Goal: Task Accomplishment & Management: Manage account settings

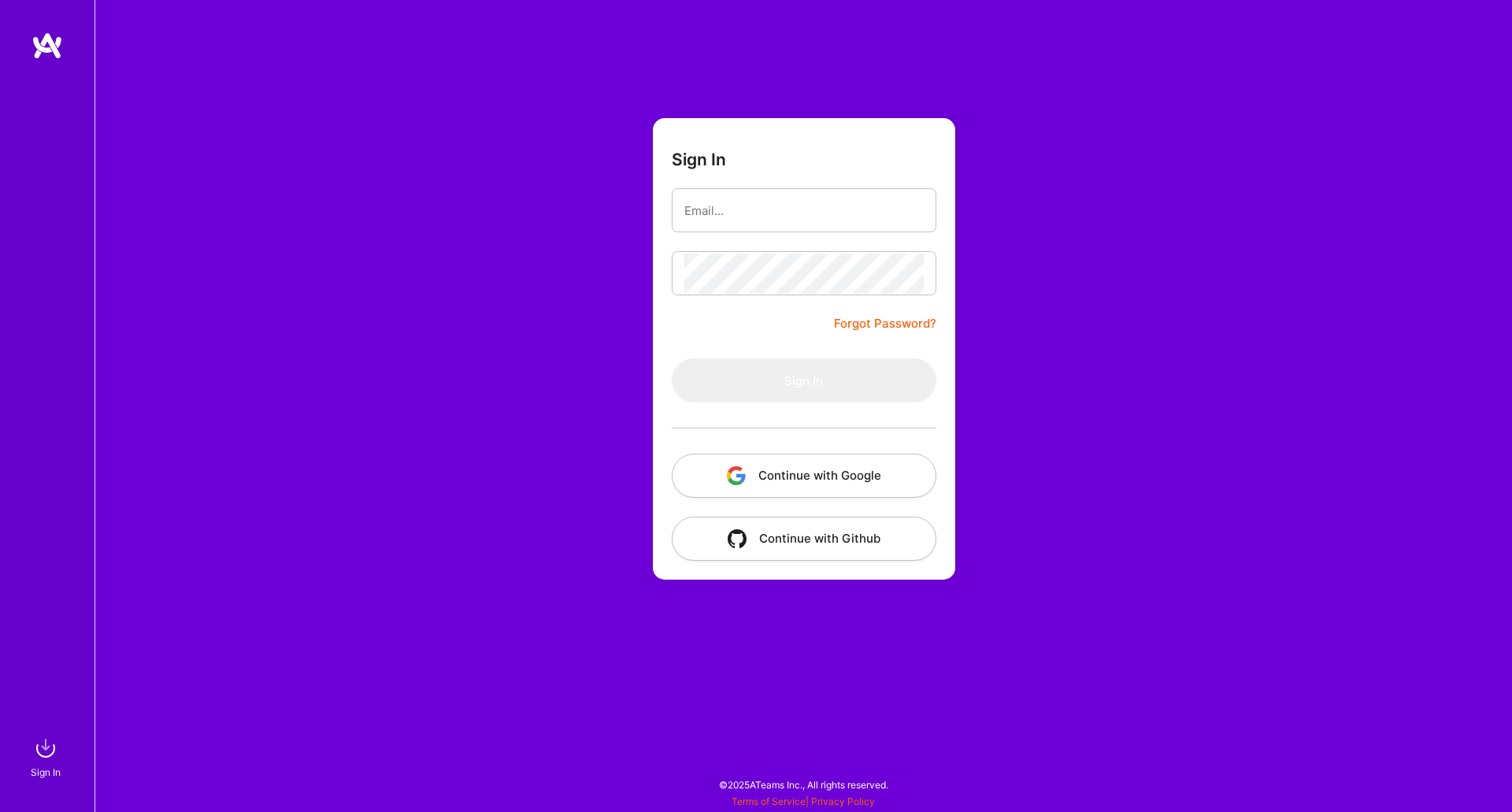
click at [845, 474] on button "Continue with Google" at bounding box center [804, 475] width 265 height 44
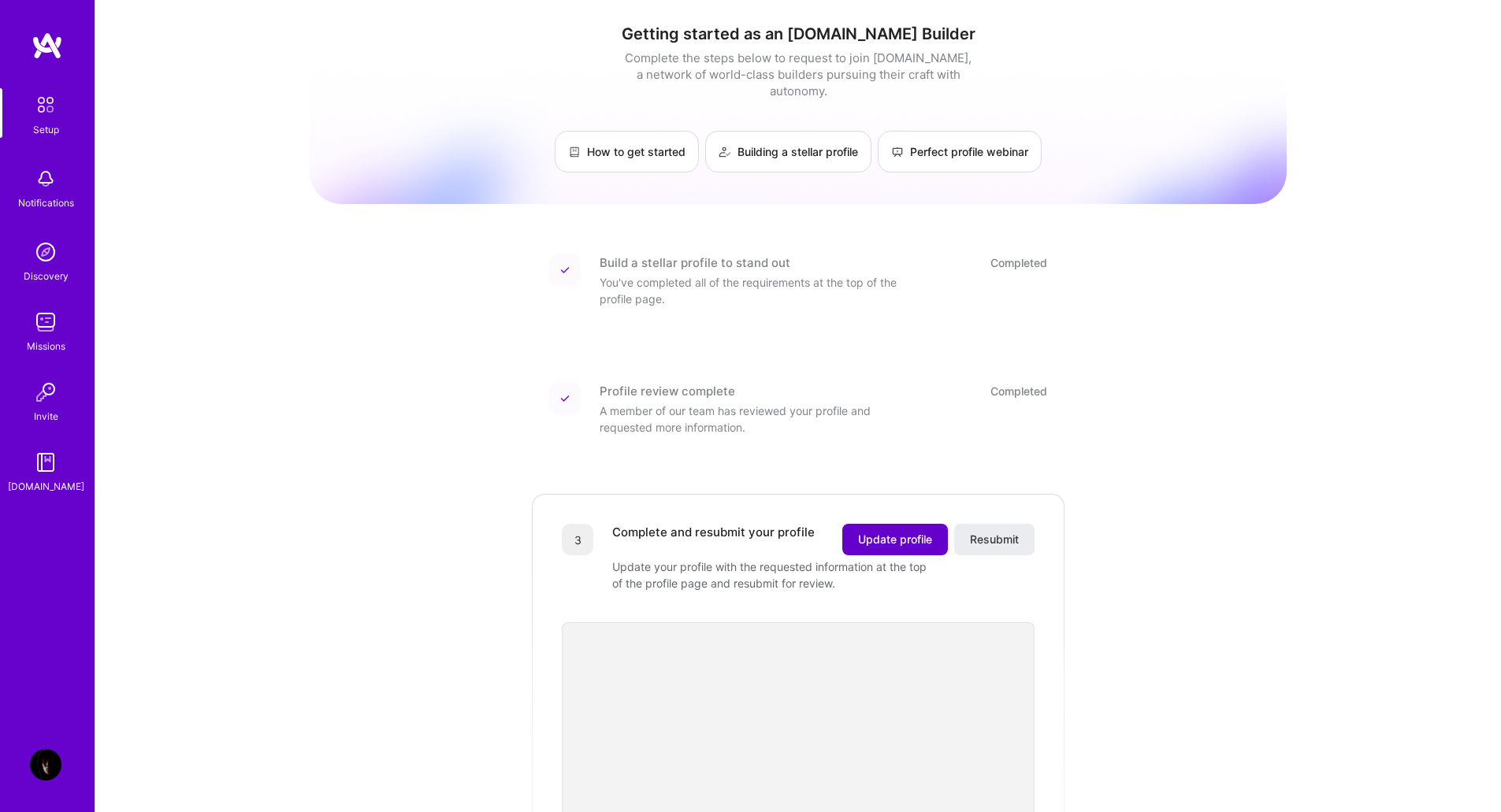
click at [865, 531] on span "Update profile" at bounding box center [895, 539] width 74 height 16
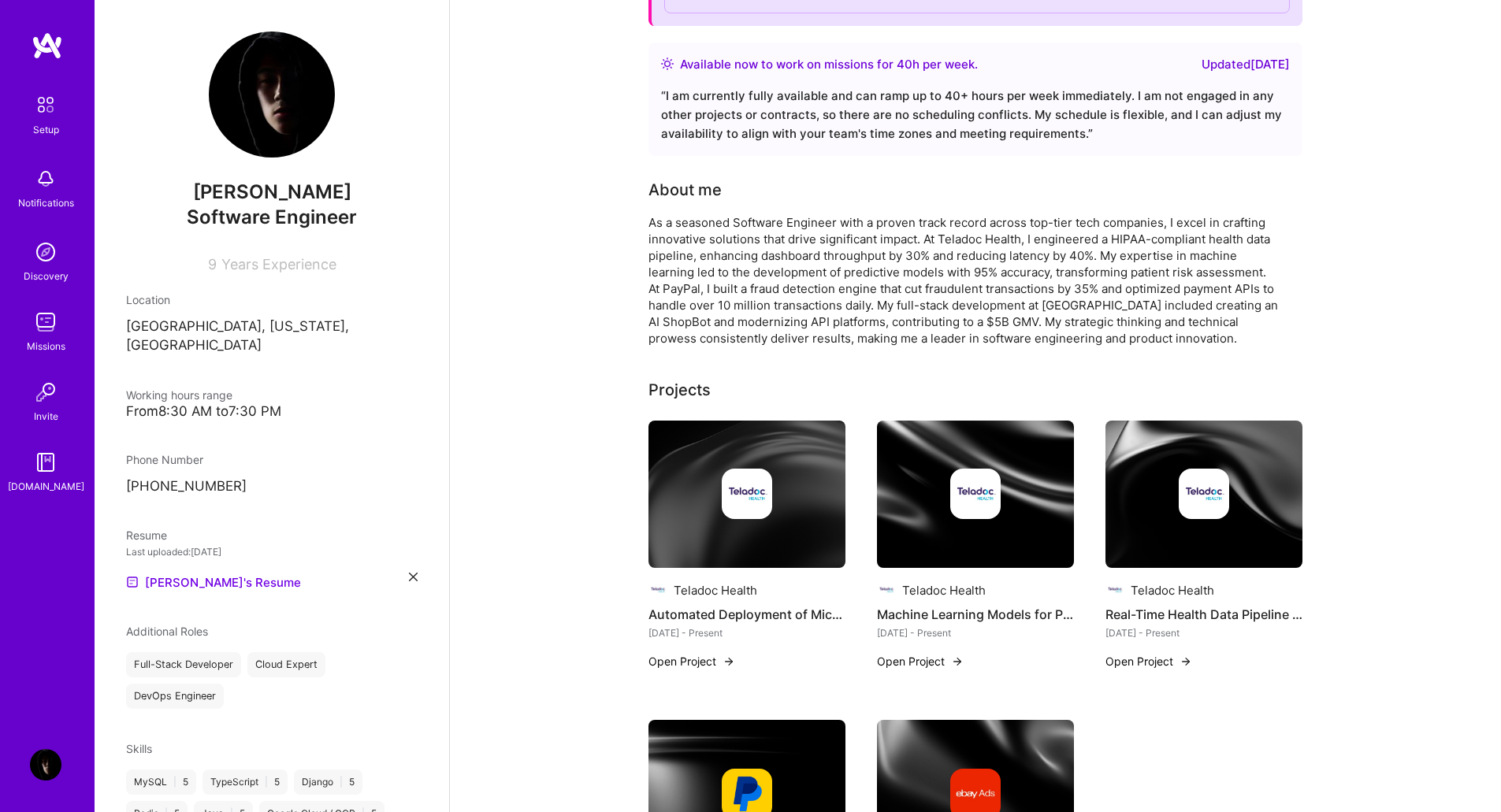
scroll to position [292, 0]
click at [796, 105] on div "“ I am currently fully available and can ramp up to 40+ hours per week immediat…" at bounding box center [975, 115] width 629 height 56
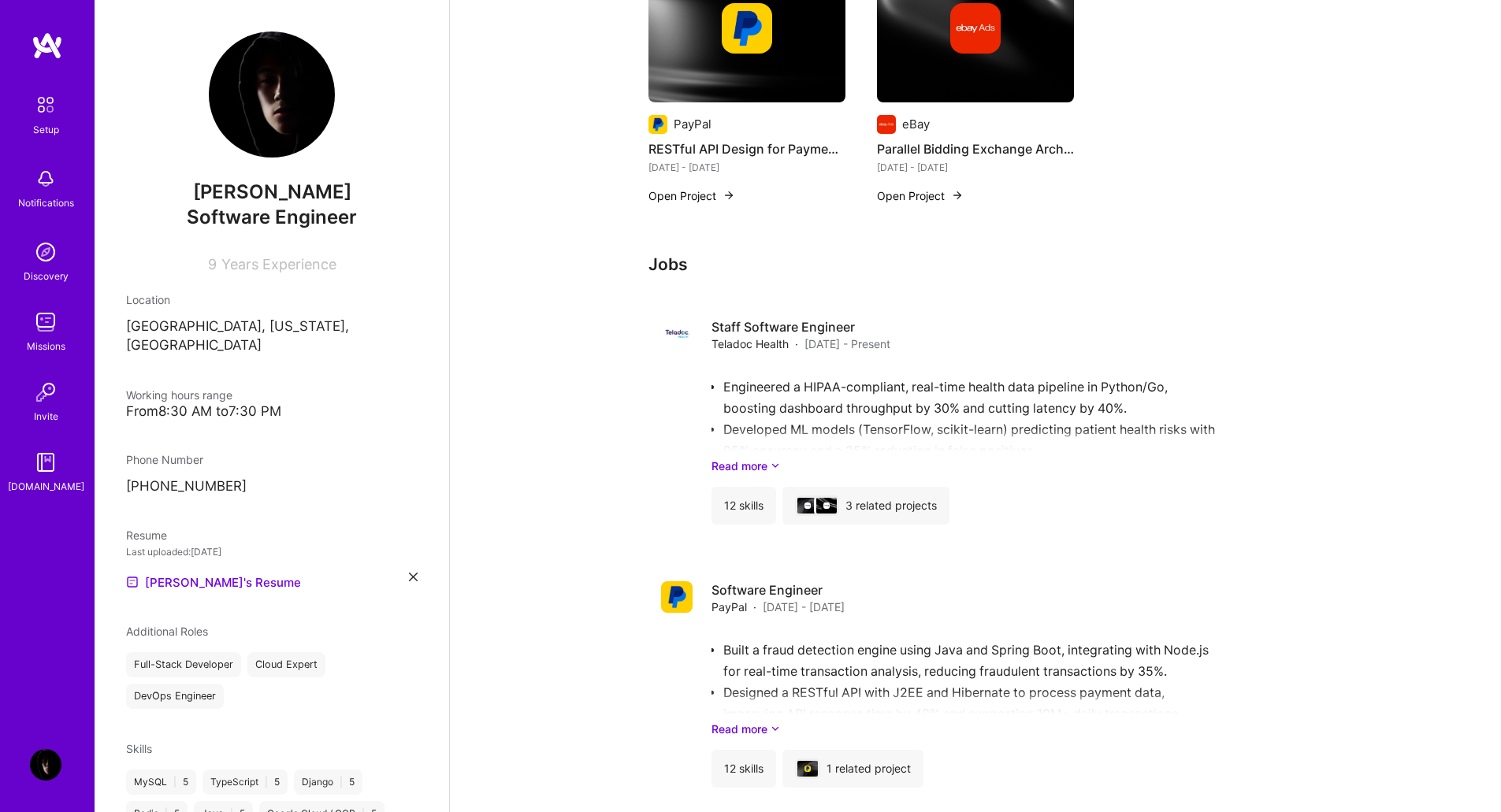
scroll to position [1053, 0]
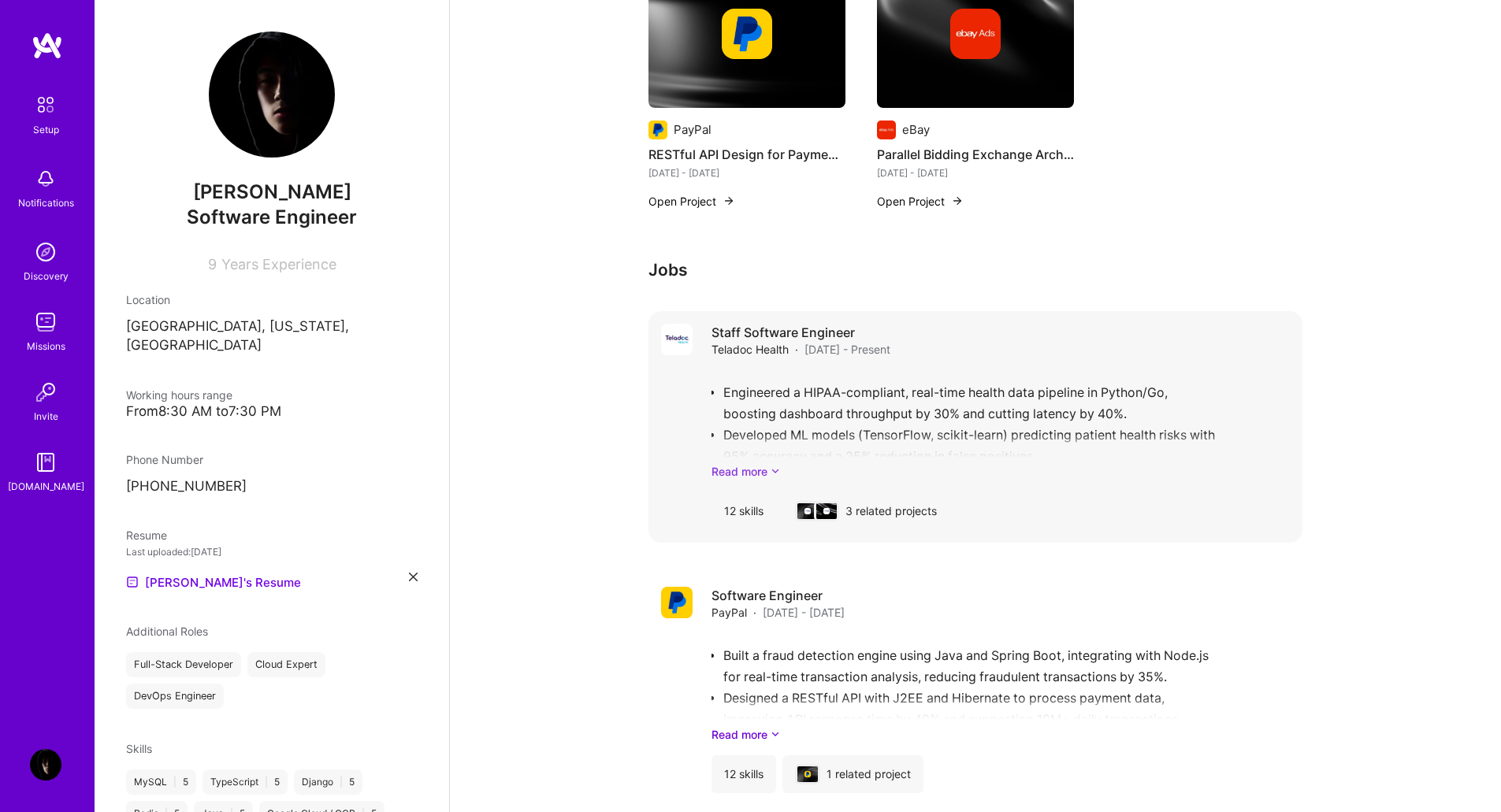
click at [786, 473] on link "Read more" at bounding box center [1001, 471] width 578 height 17
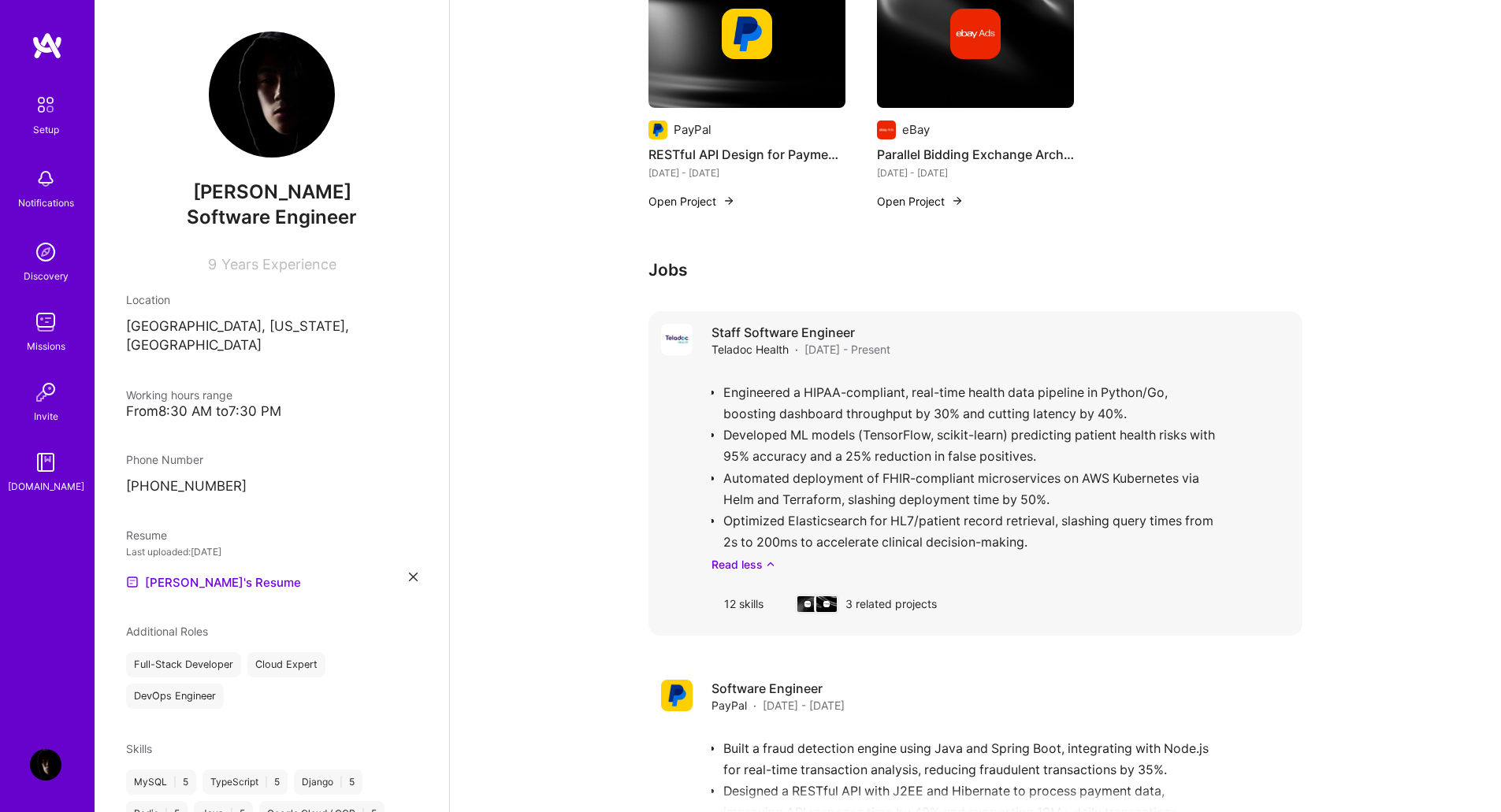
click at [835, 419] on div "Engineered a HIPAA-compliant, real-time health data pipeline in Python/Go, boos…" at bounding box center [1001, 471] width 578 height 203
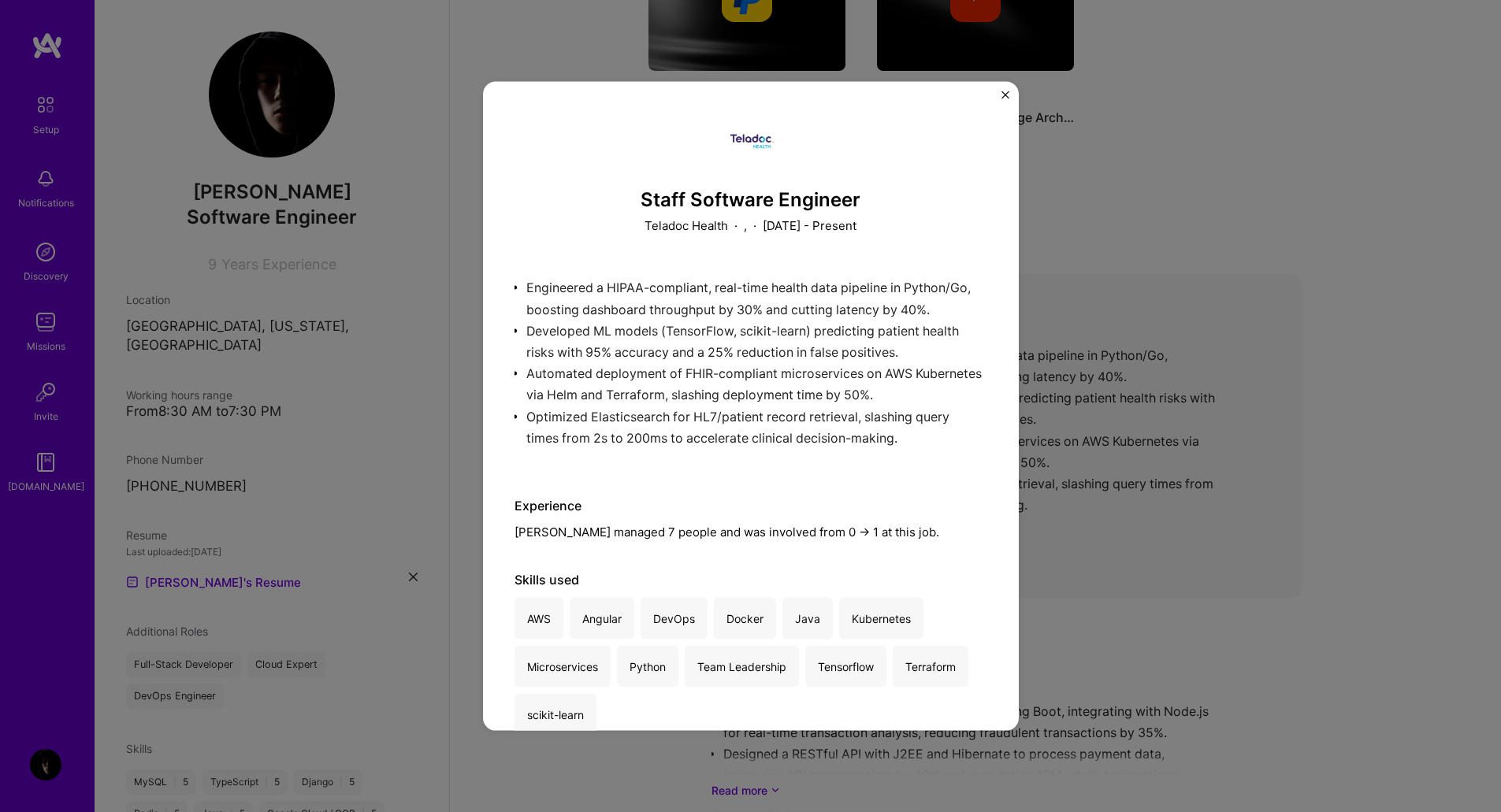
scroll to position [1114, 0]
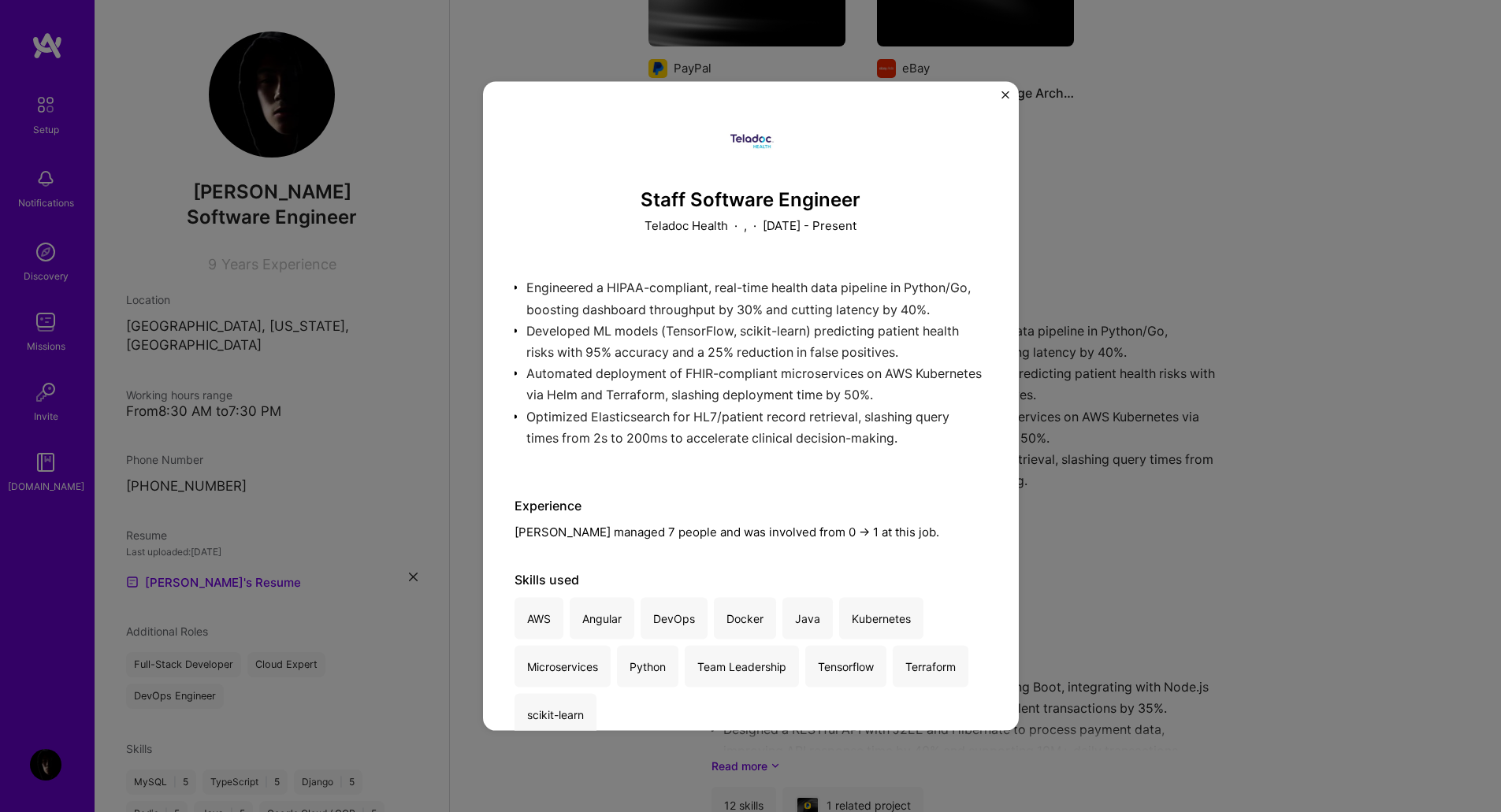
click at [1398, 531] on div "Staff Software Engineer Teladoc Health · , · [DATE] - Present Engineered a HIPA…" at bounding box center [750, 406] width 1501 height 812
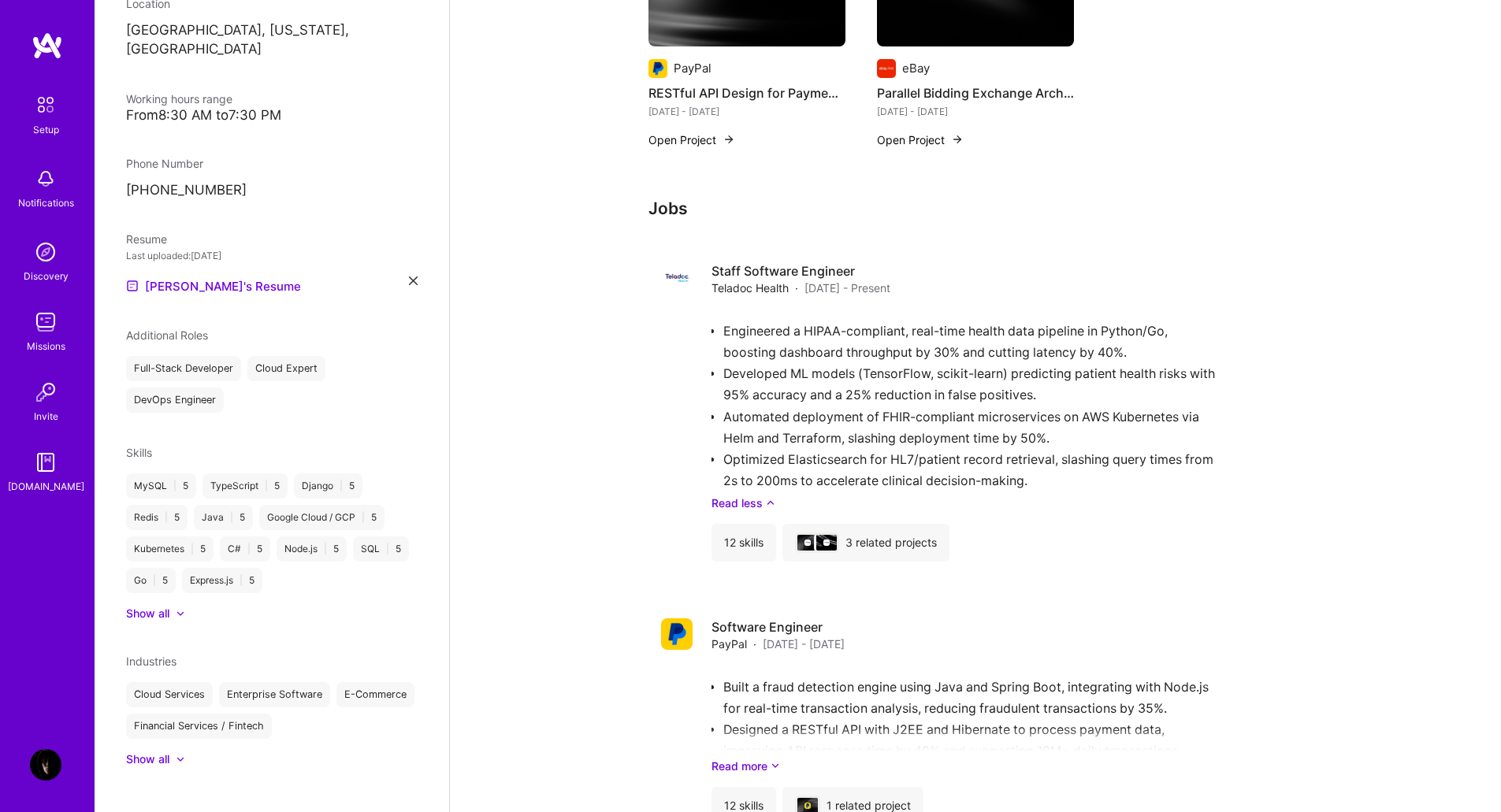
scroll to position [296, 0]
click at [52, 374] on div "Setup Notifications Discovery Missions Invite [DOMAIN_NAME]" at bounding box center [47, 291] width 95 height 406
click at [31, 314] on img at bounding box center [46, 322] width 32 height 32
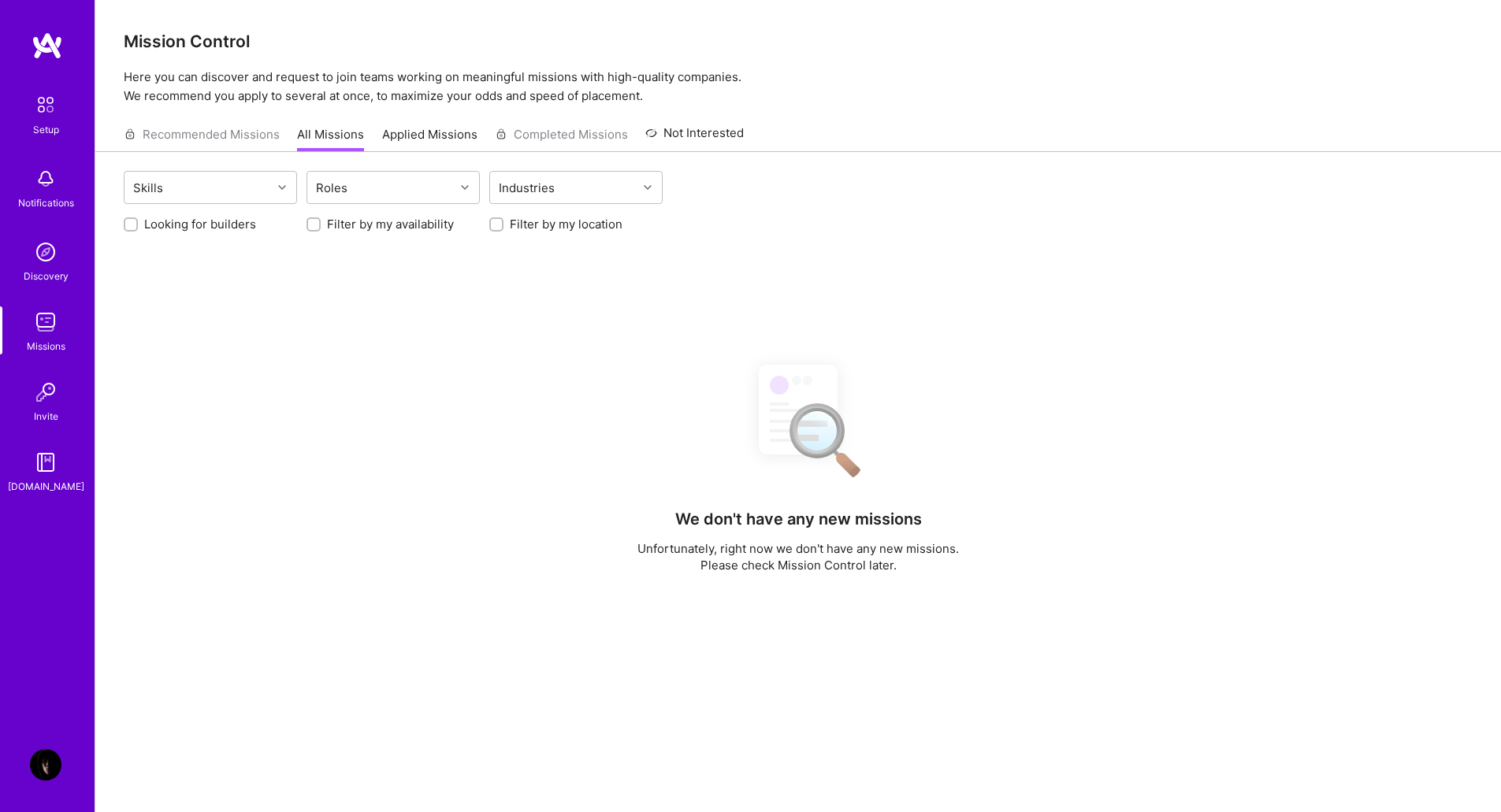
click at [47, 274] on div "Discovery" at bounding box center [46, 276] width 45 height 17
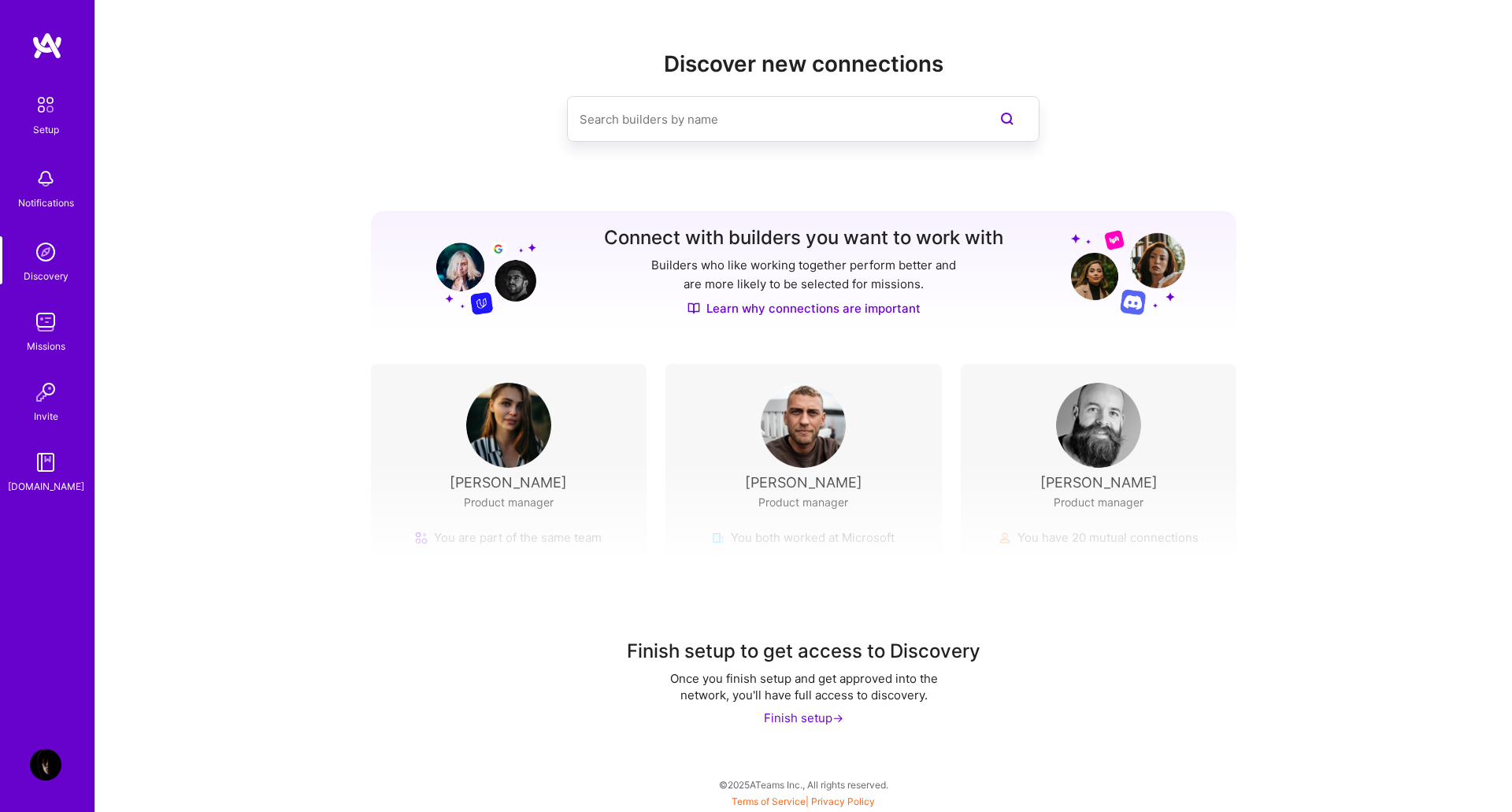
click at [52, 195] on div "Notifications" at bounding box center [46, 203] width 56 height 17
click at [52, 189] on div "Setup Notifications Discovery Missions Invite [DOMAIN_NAME]" at bounding box center [47, 291] width 95 height 406
click at [38, 130] on div "Setup" at bounding box center [46, 130] width 26 height 17
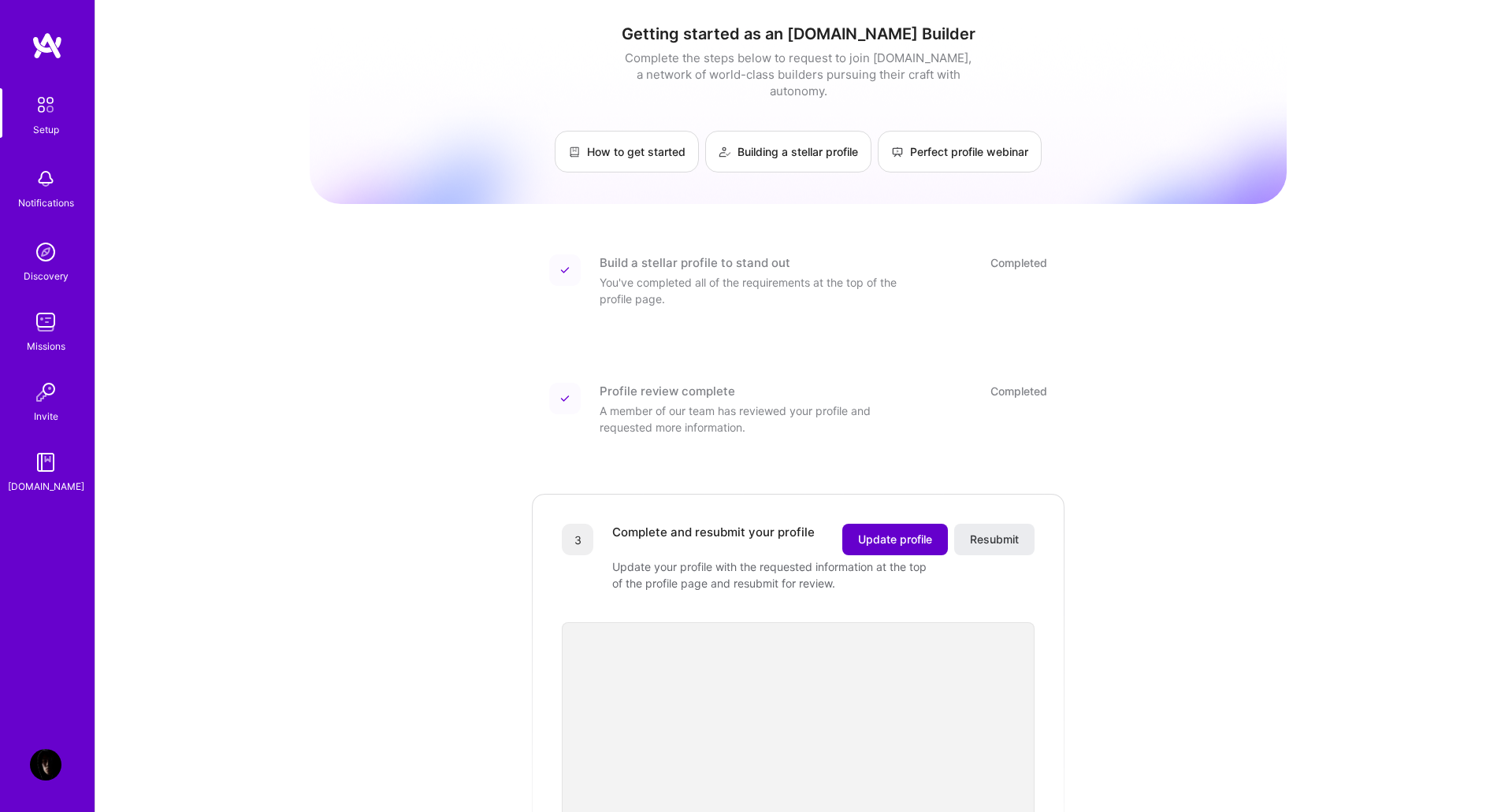
click at [898, 531] on span "Update profile" at bounding box center [895, 539] width 74 height 16
